Goal: Complete application form

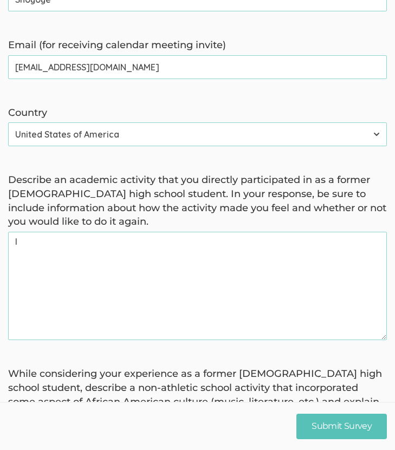
type again "I"
click at [75, 241] on again "In high school, I participated in Model UN" at bounding box center [197, 286] width 378 height 108
click at [162, 214] on label "Describe an academic activity that you directly participated in as a former [DE…" at bounding box center [197, 201] width 378 height 56
click at [162, 232] on again "In high school, one of my academic participated in Model UN" at bounding box center [197, 286] width 378 height 108
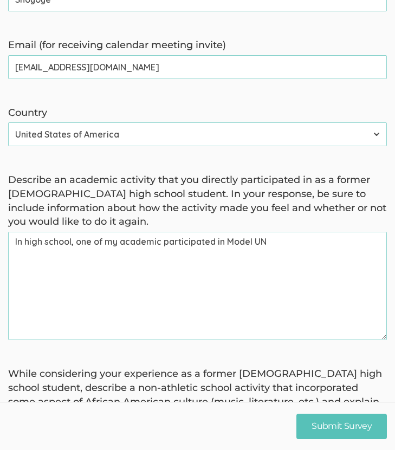
click at [185, 244] on again "In high school, one of my academic participated in Model UN" at bounding box center [197, 286] width 378 height 108
click at [205, 242] on again "In high school, one of my academic activities in Model UN" at bounding box center [197, 286] width 378 height 108
click at [278, 239] on again "In high school, one of my academic activities was Model UN" at bounding box center [197, 286] width 378 height 108
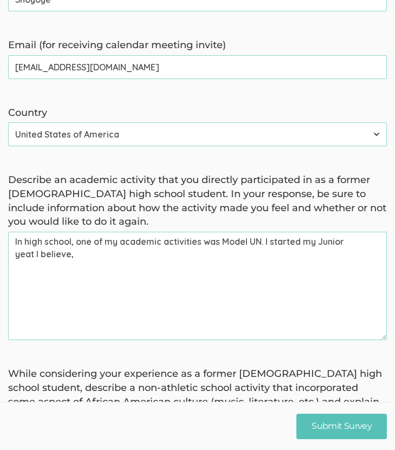
click at [351, 239] on again "In high school, one of my academic activities was Model UN. I started my Junior…" at bounding box center [197, 286] width 378 height 108
click at [351, 244] on again "In high school, one of my academic activities was Model UN. I started my Junior…" at bounding box center [197, 286] width 378 height 108
click at [362, 244] on again "In high school, one of my academic activities was Model UN. I started my Junior…" at bounding box center [197, 286] width 378 height 108
click at [211, 259] on again "In high school, one of my academic activities was Model UN. I started my Junior…" at bounding box center [197, 286] width 378 height 108
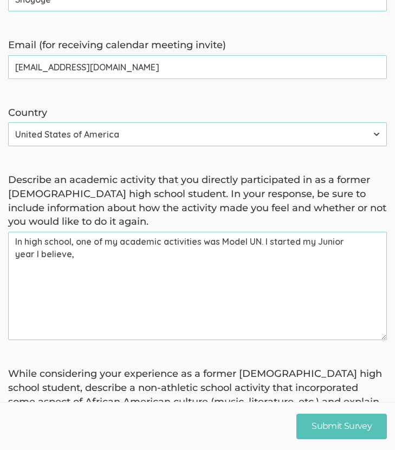
click at [55, 255] on again "In high school, one of my academic activities was Model UN. I started my Junior…" at bounding box center [197, 286] width 378 height 108
click at [94, 252] on again "In high school, one of my academic activities was Model UN. I started my Junior…" at bounding box center [197, 286] width 378 height 108
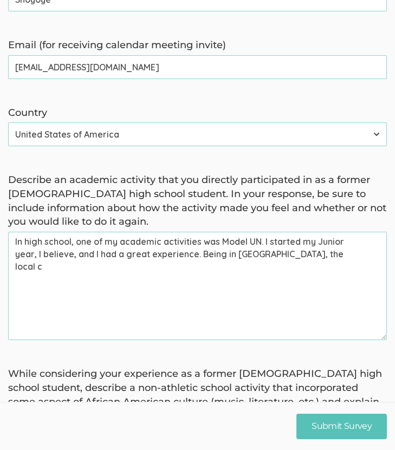
click at [325, 239] on again "In high school, one of my academic activities was Model UN. I started my Junior…" at bounding box center [197, 286] width 378 height 108
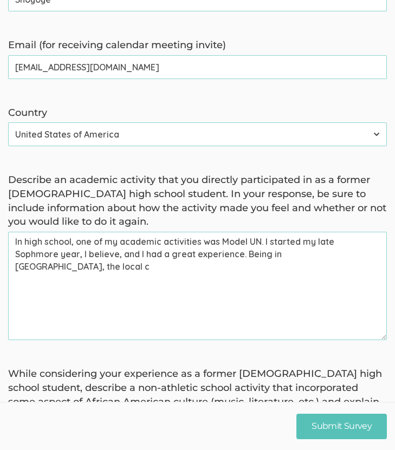
click at [309, 239] on again "In high school, one of my academic activities was Model UN. I started my late S…" at bounding box center [197, 286] width 378 height 108
click at [121, 257] on again "In high school, one of my academic activities was Model UN. I started late Soph…" at bounding box center [197, 286] width 378 height 108
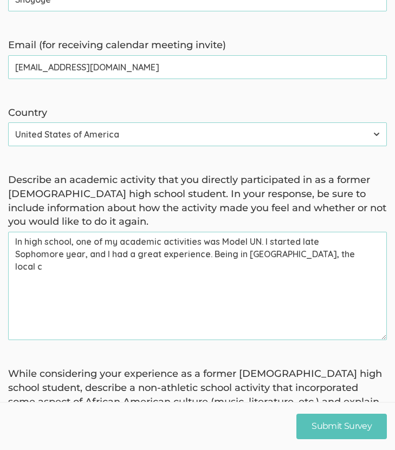
click at [111, 255] on again "In high school, one of my academic activities was Model UN. I started late Soph…" at bounding box center [197, 286] width 378 height 108
click at [371, 257] on again "In high school, one of my academic activities was Model UN. I started late Soph…" at bounding box center [197, 286] width 378 height 108
type again "In high school, one of my academic activities was Model UN. I started late Soph…"
